Goal: Feedback & Contribution: Submit feedback/report problem

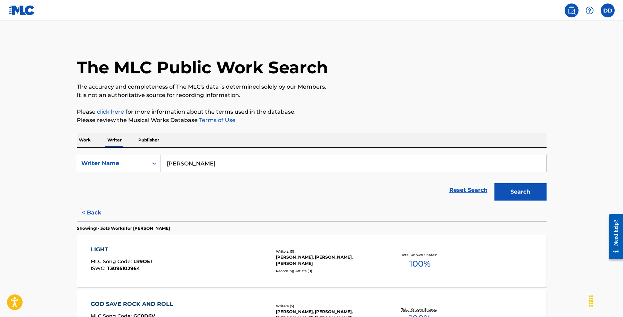
click at [18, 9] on img at bounding box center [21, 10] width 27 height 10
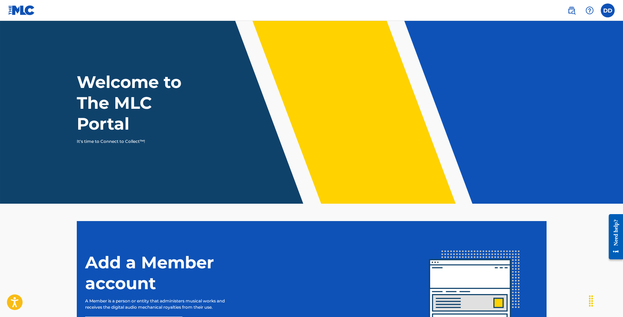
click at [608, 14] on label at bounding box center [608, 10] width 14 height 14
click at [608, 10] on input "[PERSON_NAME] Dibiaggio [EMAIL_ADDRESS][PERSON_NAME][DOMAIN_NAME] Profile Log o…" at bounding box center [608, 10] width 0 height 0
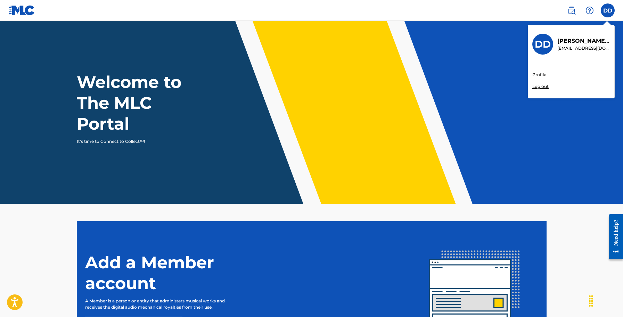
click at [428, 75] on div "Welcome to The MLC Portal It's time to Connect to Collect™!" at bounding box center [311, 108] width 487 height 73
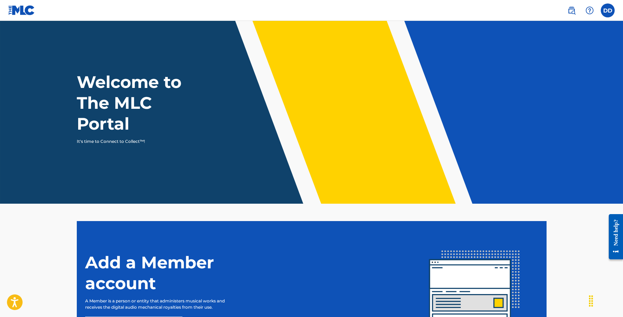
scroll to position [81, 0]
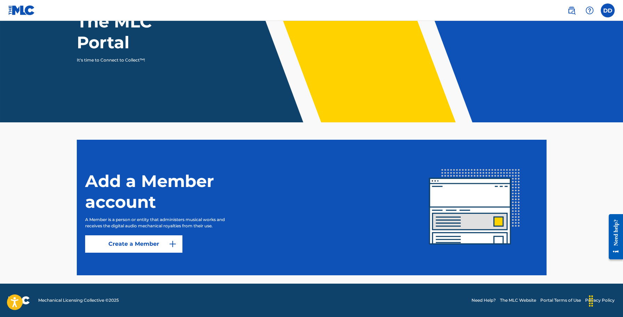
click at [158, 245] on button "Create a Member" at bounding box center [133, 243] width 97 height 17
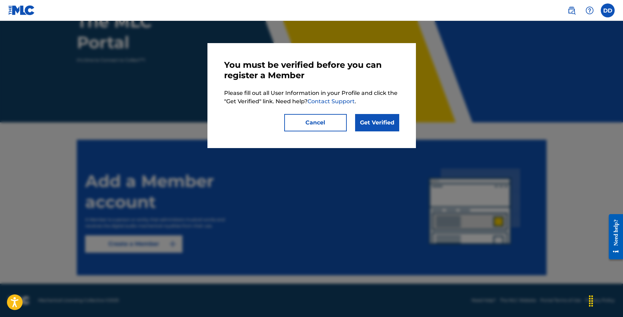
click at [379, 125] on link "Get Verified" at bounding box center [377, 122] width 44 height 17
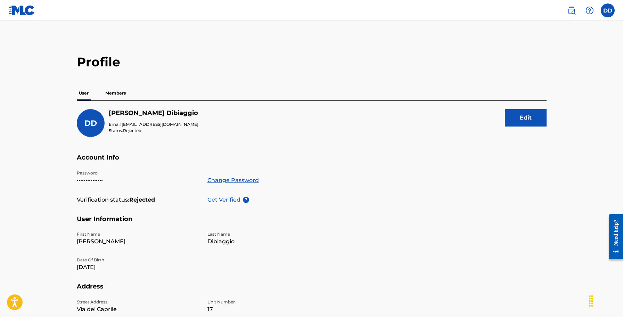
click at [234, 201] on p "Get Verified" at bounding box center [224, 200] width 35 height 8
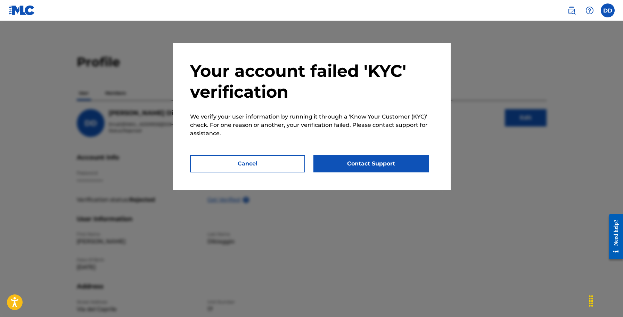
click at [349, 159] on button "Contact Support" at bounding box center [370, 163] width 115 height 17
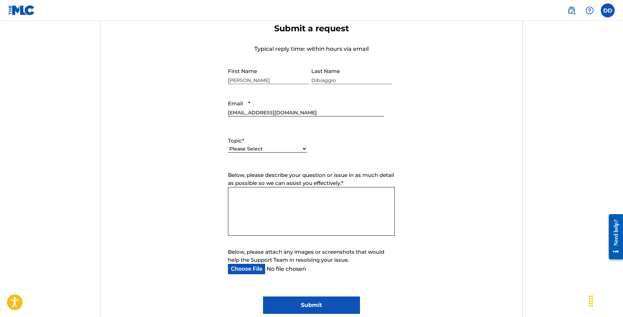
scroll to position [251, 0]
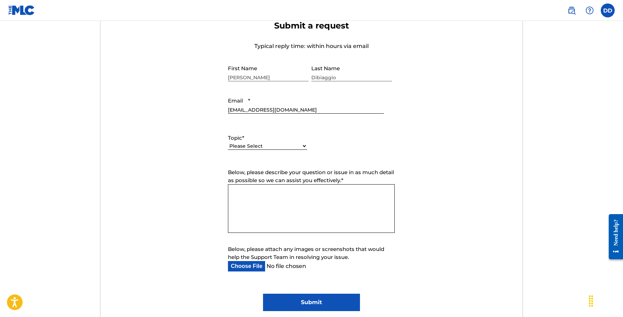
click at [308, 198] on textarea "Below, please describe your question or issue in as much detail as possible so …" at bounding box center [311, 208] width 167 height 49
